Goal: Information Seeking & Learning: Find specific fact

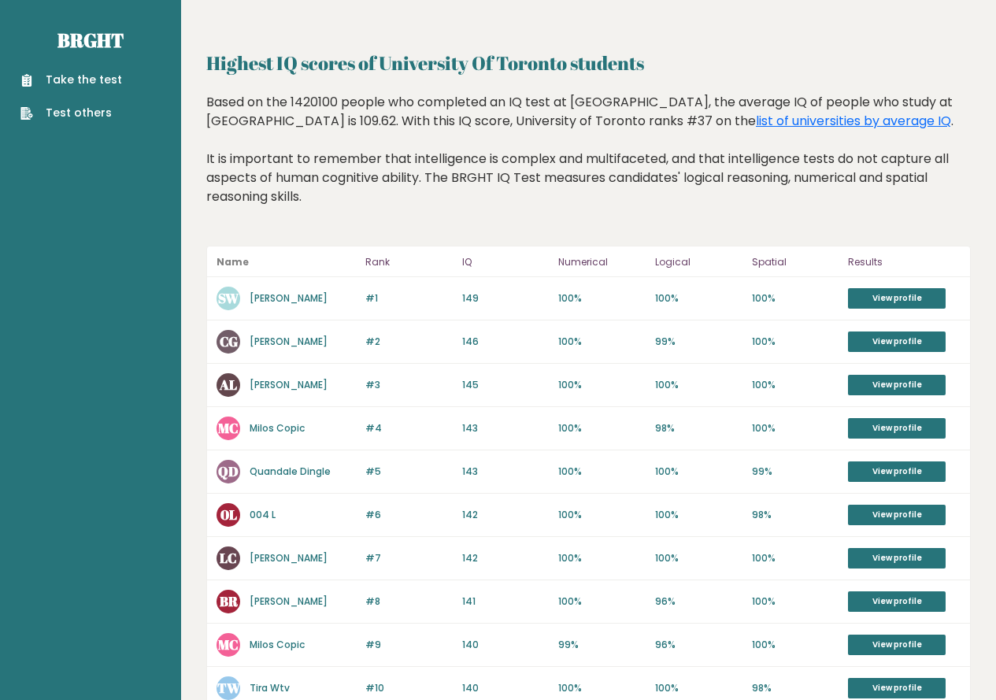
click at [282, 304] on p "[PERSON_NAME]" at bounding box center [288, 298] width 78 height 14
click at [160, 390] on aside "Brght Take the test Test others" at bounding box center [90, 621] width 181 height 1243
drag, startPoint x: 448, startPoint y: 301, endPoint x: 519, endPoint y: 311, distance: 72.3
click at [519, 311] on div "#1 SW Shi Weon Woo 150 #1 149 100% 100% 100% View profile" at bounding box center [588, 298] width 763 height 43
click at [476, 289] on div "#1 SW Shi Weon Woo 150 #1 149 100% 100% 100% View profile" at bounding box center [588, 298] width 763 height 43
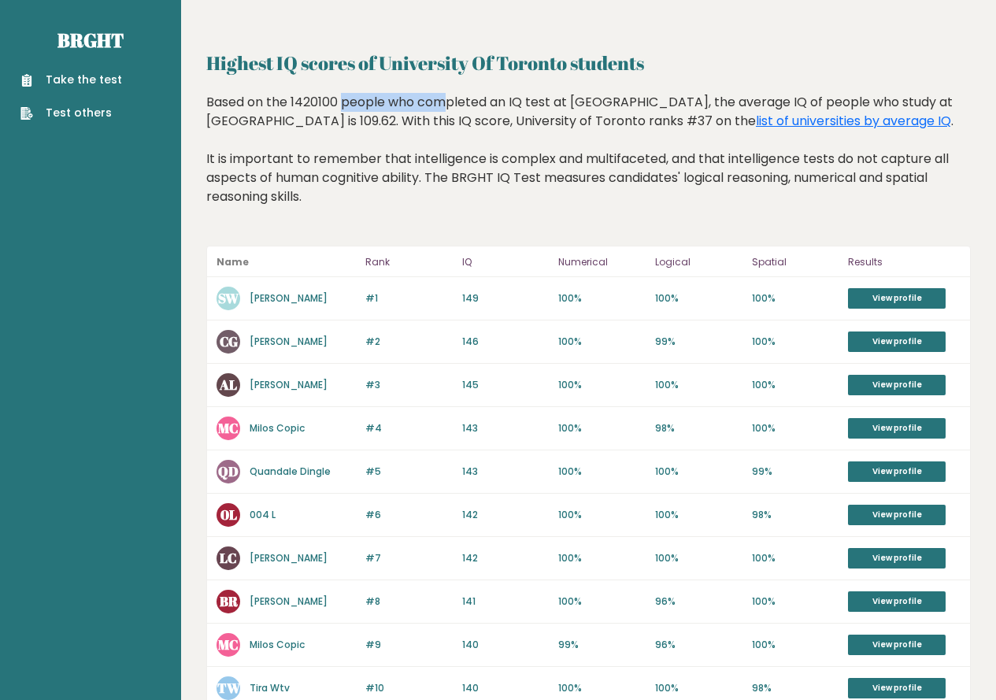
drag, startPoint x: 261, startPoint y: 102, endPoint x: 342, endPoint y: 100, distance: 81.1
click at [342, 100] on div "Based on the 1420100 people who completed an IQ test at BRGHT, the average IQ o…" at bounding box center [588, 161] width 764 height 137
click at [299, 98] on div "Based on the 1420100 people who completed an IQ test at BRGHT, the average IQ o…" at bounding box center [588, 161] width 764 height 137
drag, startPoint x: 296, startPoint y: 98, endPoint x: 318, endPoint y: 102, distance: 22.4
click at [318, 102] on div "Based on the 1420100 people who completed an IQ test at BRGHT, the average IQ o…" at bounding box center [588, 161] width 764 height 137
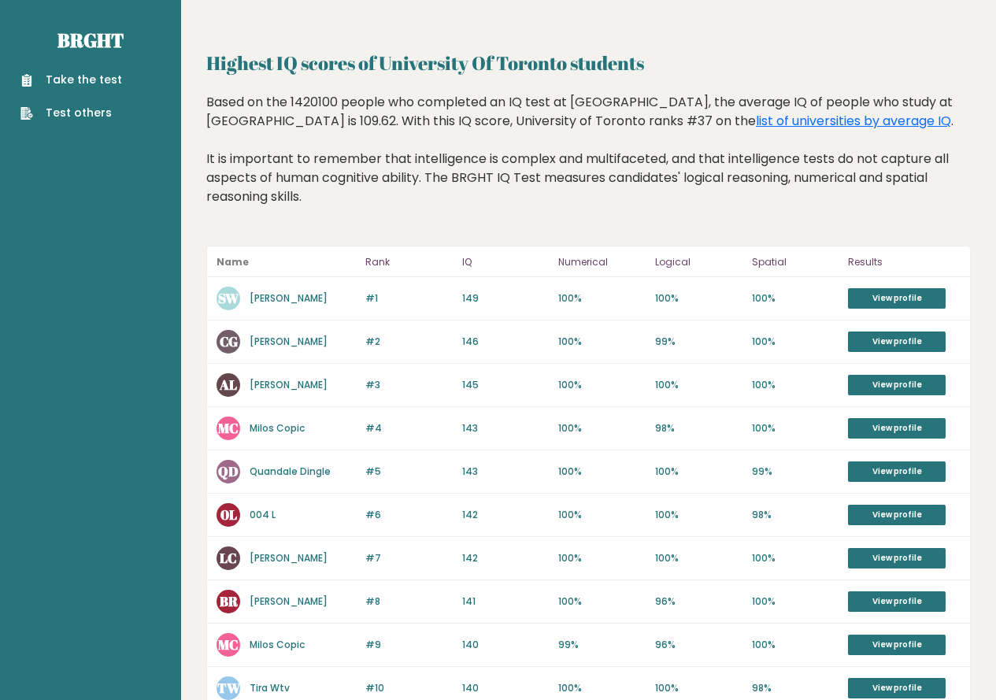
click at [249, 419] on div "MC Milos Copic" at bounding box center [285, 428] width 139 height 24
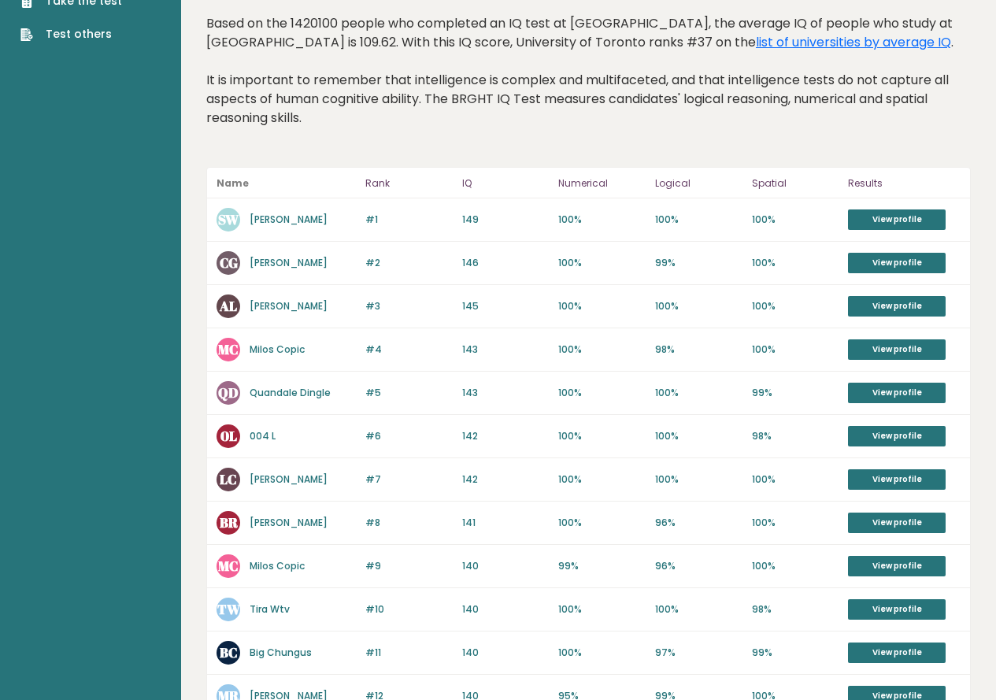
click at [276, 219] on link "[PERSON_NAME]" at bounding box center [288, 218] width 78 height 13
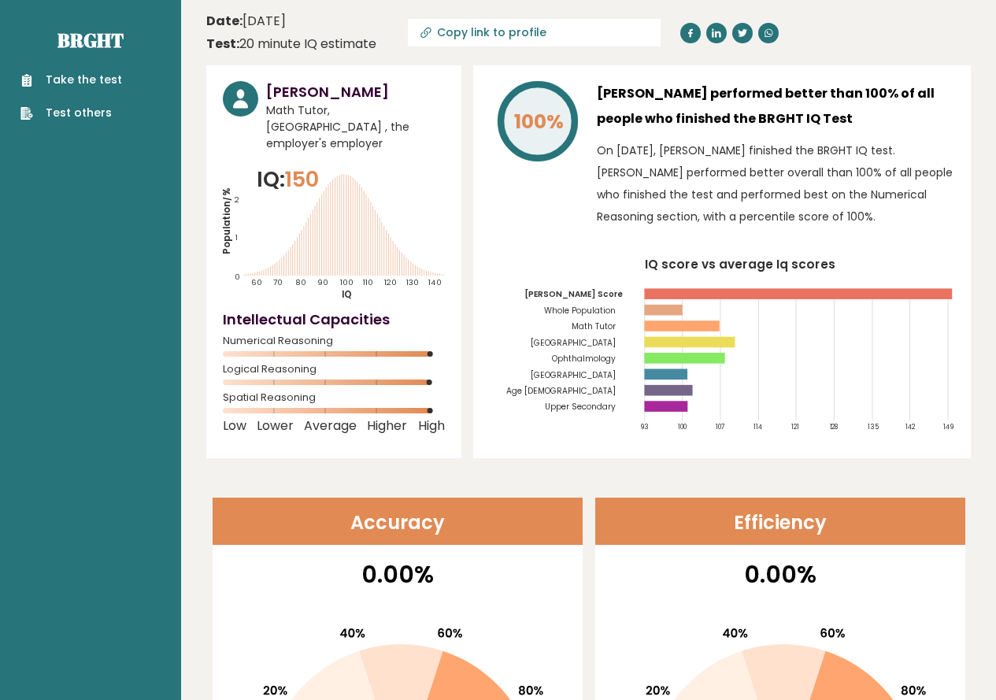
click at [321, 190] on icon "Population/% IQ 0 1 2 60 70 80 90 100 110 120 130 140" at bounding box center [334, 232] width 222 height 137
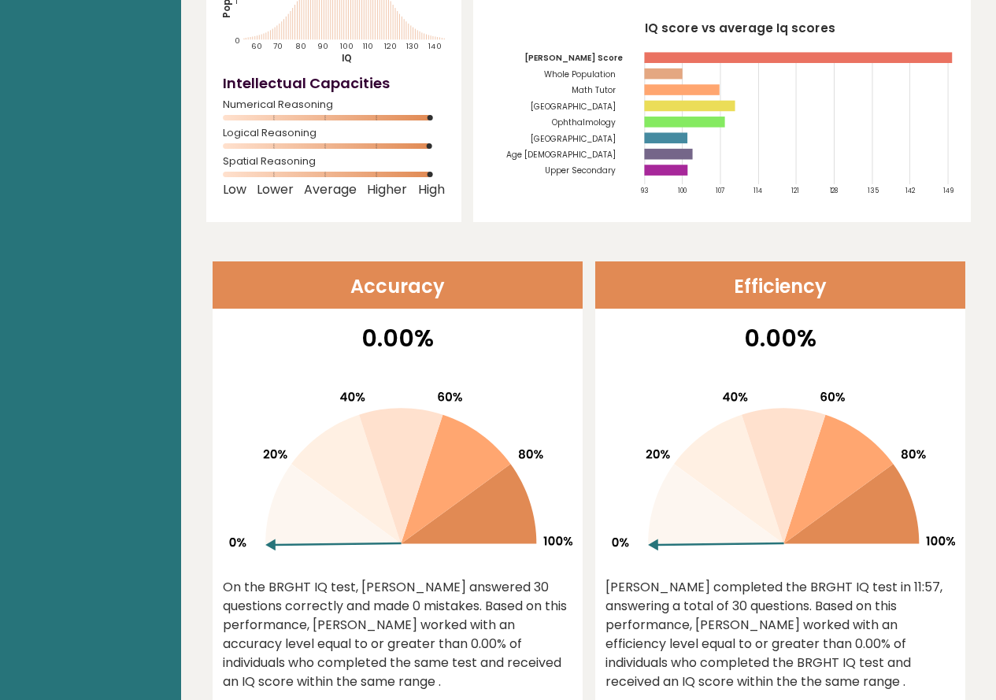
scroll to position [315, 0]
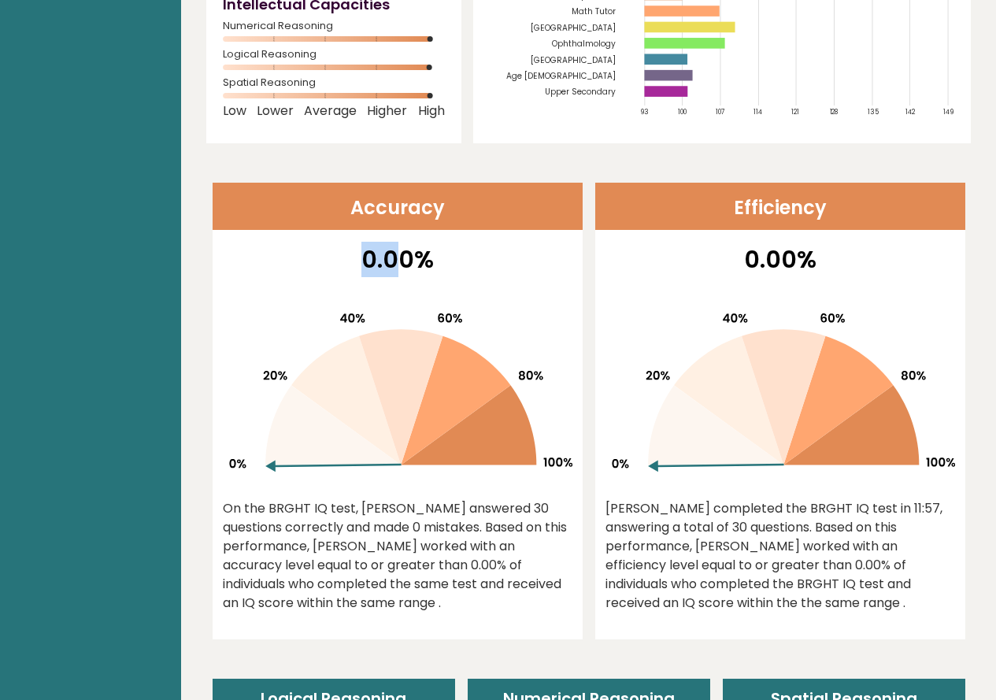
drag, startPoint x: 405, startPoint y: 243, endPoint x: 345, endPoint y: 272, distance: 66.9
click at [345, 261] on p "0.00%" at bounding box center [397, 259] width 349 height 35
drag, startPoint x: 722, startPoint y: 272, endPoint x: 881, endPoint y: 242, distance: 161.6
click at [881, 242] on p "0.00%" at bounding box center [779, 259] width 349 height 35
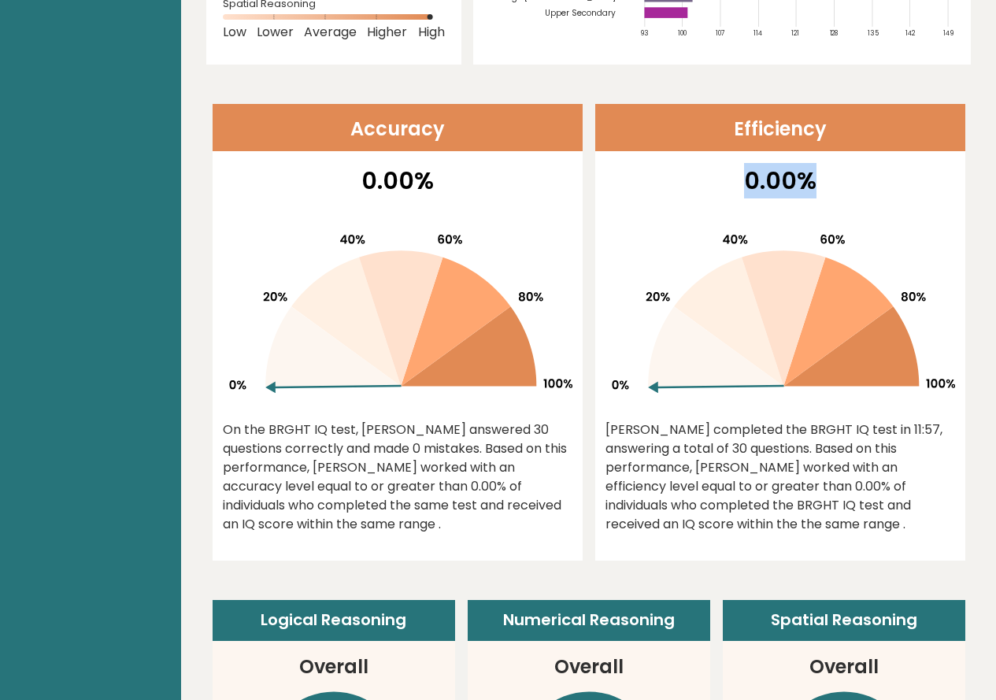
drag, startPoint x: 246, startPoint y: 440, endPoint x: 409, endPoint y: 534, distance: 188.3
click at [409, 552] on div "0.00% On the BRGHT IQ test, Shi Weon Woo answered 30 questions correctly and ma…" at bounding box center [397, 361] width 370 height 397
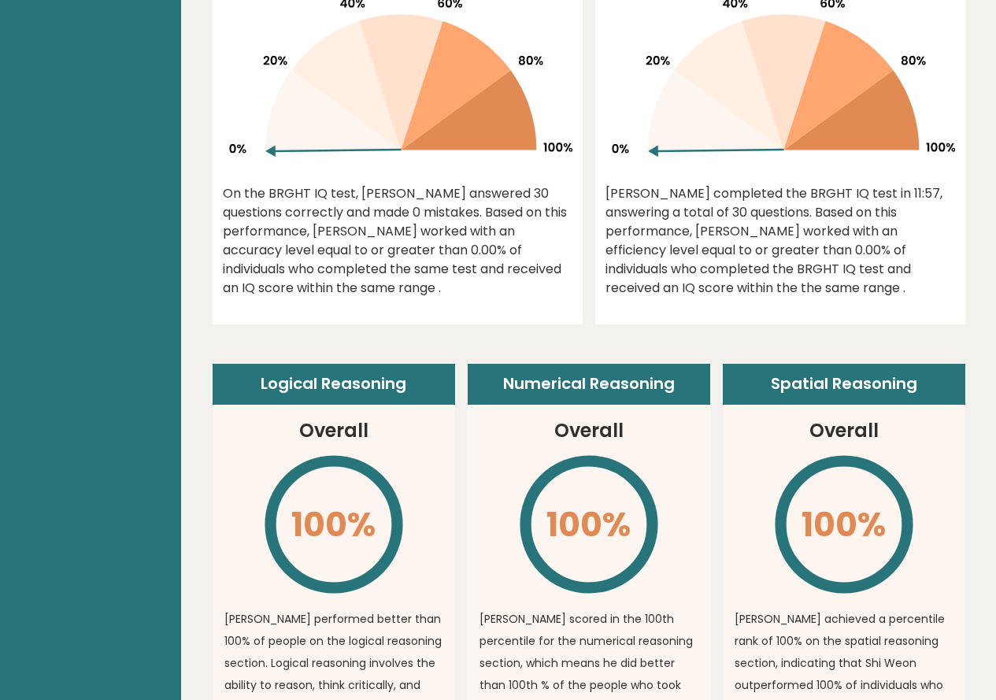
scroll to position [708, 0]
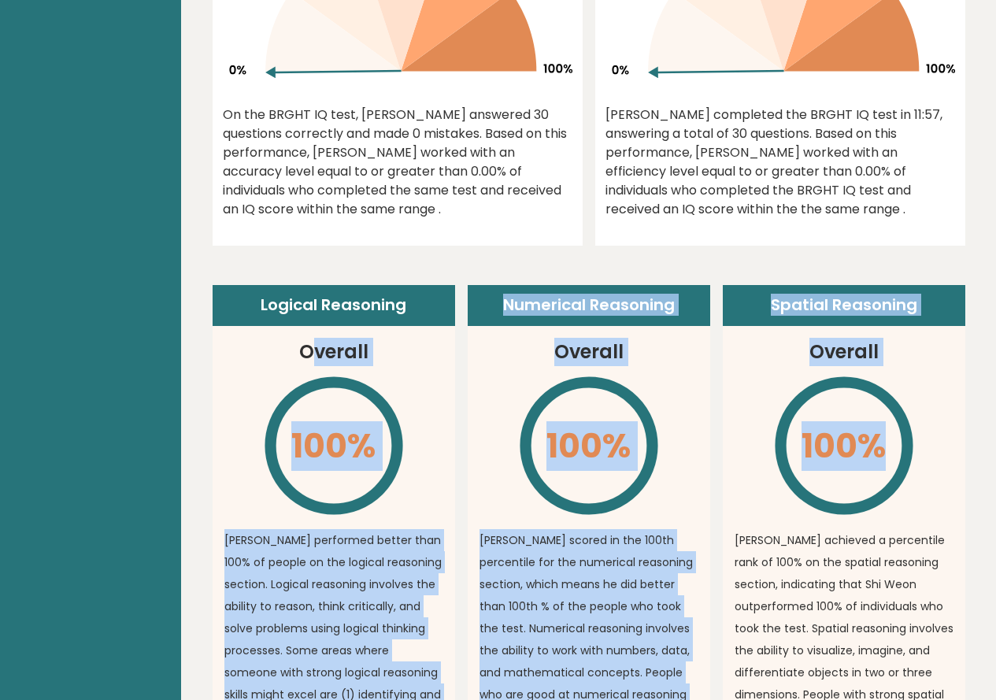
drag, startPoint x: 314, startPoint y: 360, endPoint x: 952, endPoint y: 455, distance: 645.2
click at [952, 455] on div "Logical Reasoning Overall 100% \ Shi Weon performed better than 100% of people …" at bounding box center [588, 684] width 752 height 798
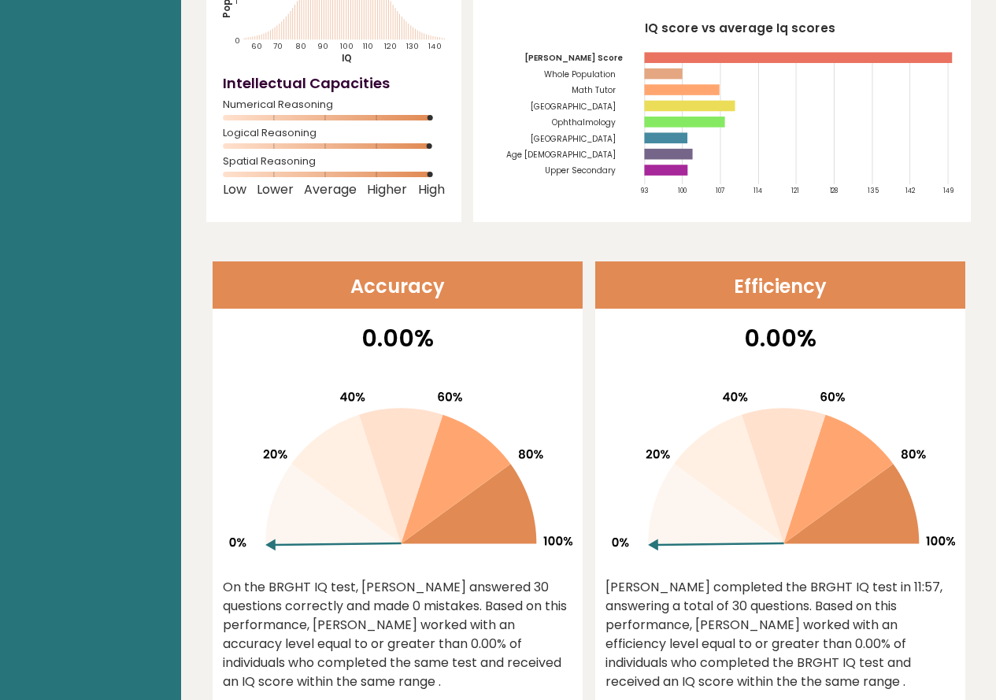
scroll to position [0, 0]
